Goal: Task Accomplishment & Management: Use online tool/utility

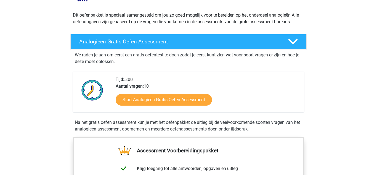
scroll to position [73, 0]
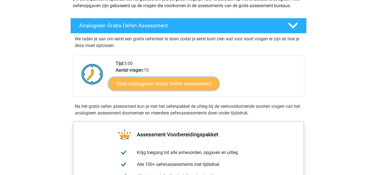
click at [171, 87] on link "Start Analogieen Gratis Oefen Assessment" at bounding box center [163, 83] width 111 height 13
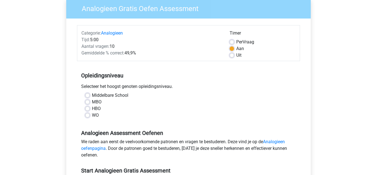
scroll to position [48, 0]
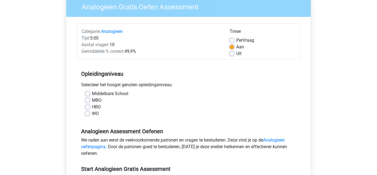
click at [92, 95] on label "Middelbare School" at bounding box center [110, 93] width 36 height 7
click at [89, 95] on input "Middelbare School" at bounding box center [87, 93] width 4 height 6
radio input "true"
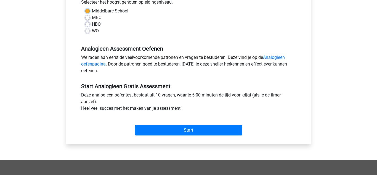
scroll to position [133, 0]
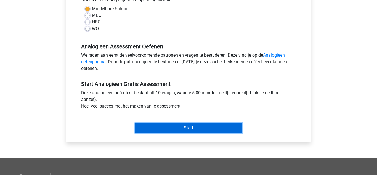
click at [173, 125] on input "Start" at bounding box center [188, 128] width 107 height 10
